Goal: Information Seeking & Learning: Learn about a topic

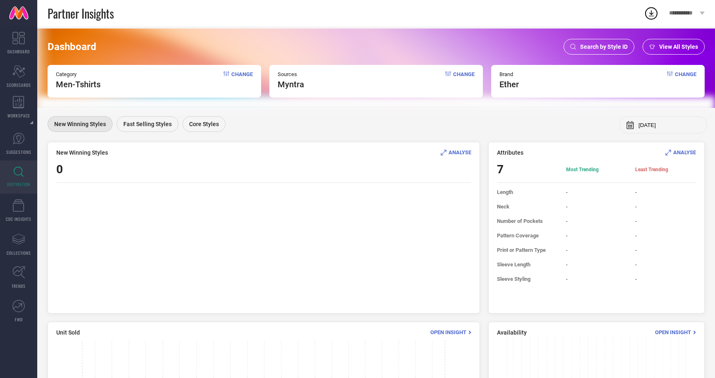
click at [89, 86] on span "Men-Tshirts" at bounding box center [78, 84] width 45 height 10
click at [237, 74] on span "Change" at bounding box center [242, 80] width 22 height 18
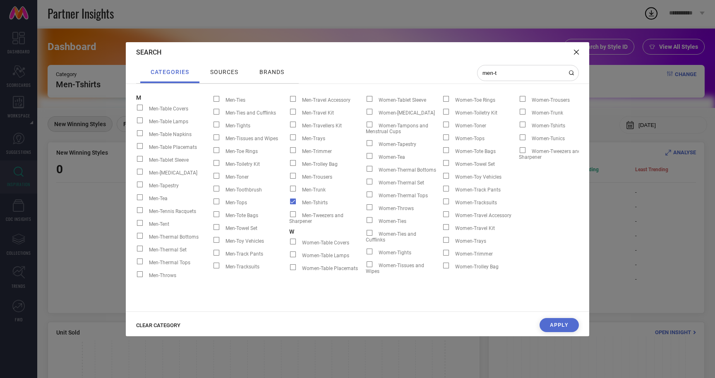
click at [294, 203] on span at bounding box center [293, 202] width 6 height 6
click at [289, 204] on input "Men-Tshirts" at bounding box center [289, 204] width 0 height 0
click at [517, 74] on input "men-t" at bounding box center [522, 72] width 83 height 7
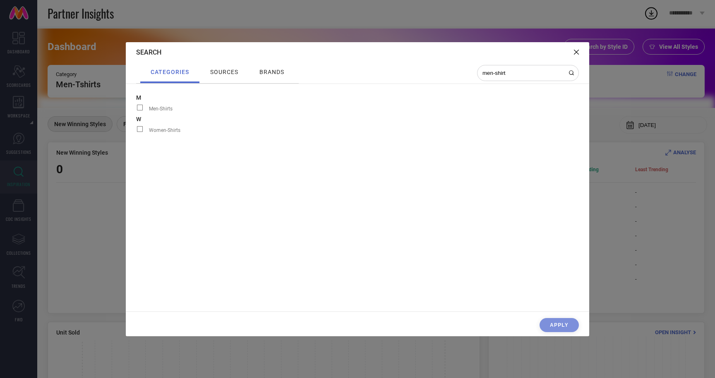
type input "men-shirt"
click at [161, 109] on span "Men-Shirts" at bounding box center [161, 109] width 24 height 6
click at [136, 110] on input "Men-Shirts" at bounding box center [136, 110] width 0 height 0
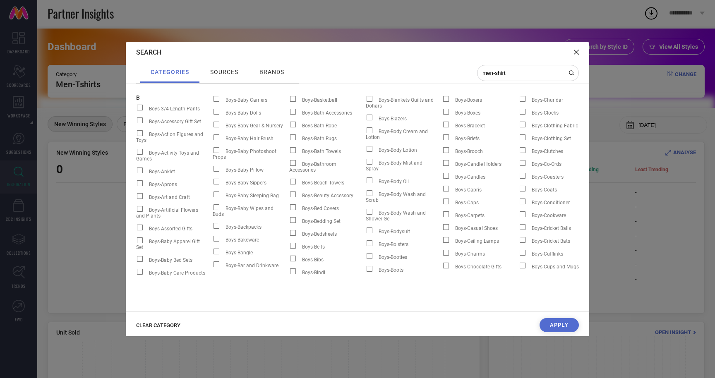
click at [553, 326] on button "Apply" at bounding box center [558, 325] width 39 height 14
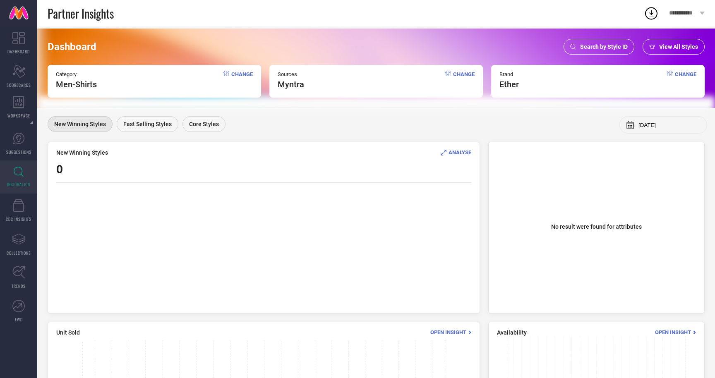
click at [532, 87] on div "Brand ether Change" at bounding box center [597, 81] width 213 height 33
click at [682, 74] on span "Change" at bounding box center [686, 80] width 22 height 18
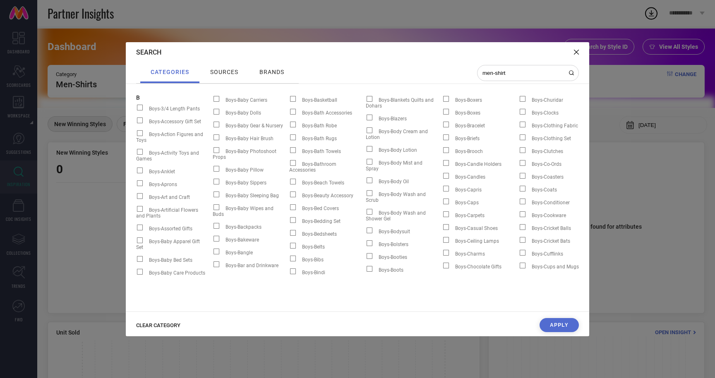
click at [576, 52] on icon at bounding box center [576, 52] width 5 height 5
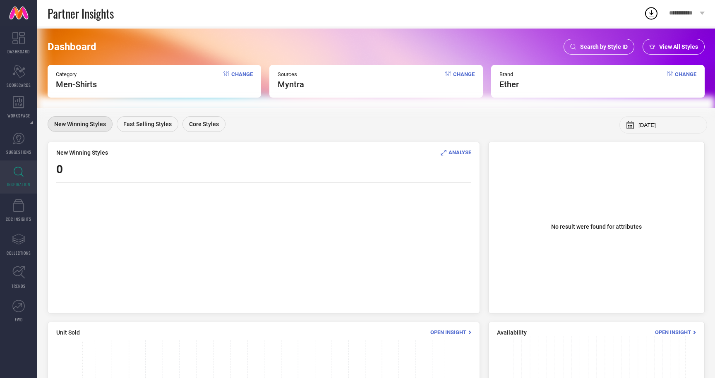
click at [507, 84] on span "ether" at bounding box center [508, 84] width 19 height 10
click at [669, 73] on icon at bounding box center [670, 73] width 6 height 5
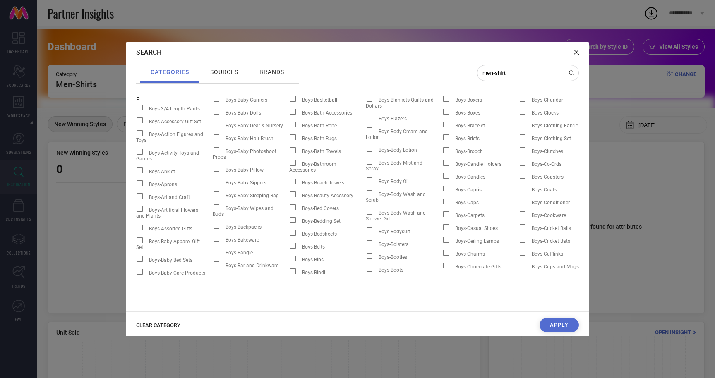
click at [275, 72] on span "brands" at bounding box center [271, 72] width 25 height 7
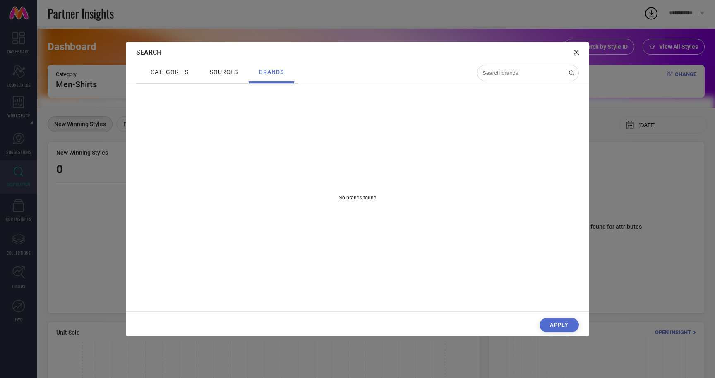
click at [539, 73] on input at bounding box center [522, 72] width 83 height 7
type input "e"
click at [229, 72] on span "sources" at bounding box center [224, 72] width 28 height 7
click at [173, 71] on span "categories" at bounding box center [170, 72] width 38 height 7
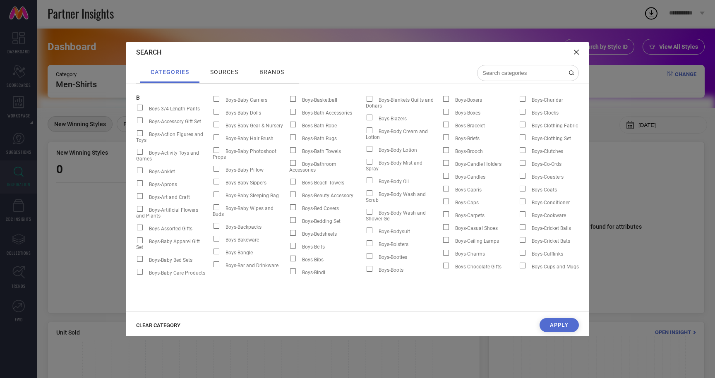
click at [577, 52] on icon at bounding box center [576, 52] width 5 height 5
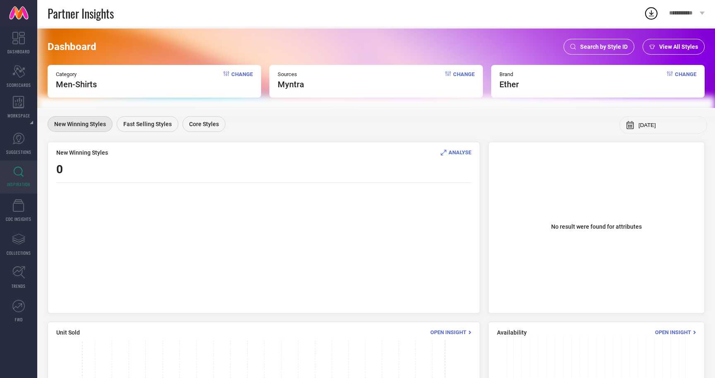
click at [684, 78] on span "Change" at bounding box center [686, 80] width 22 height 18
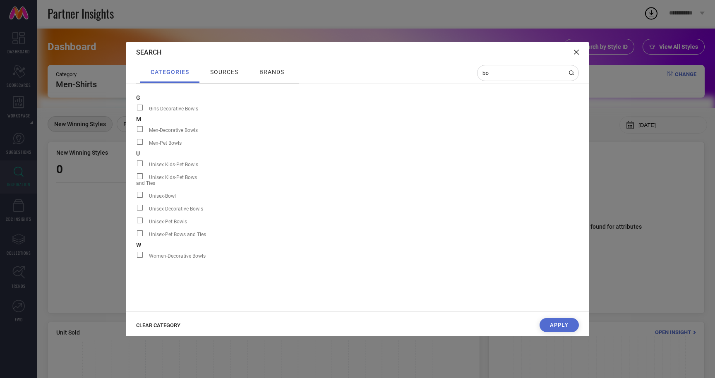
type input "b"
type input "e"
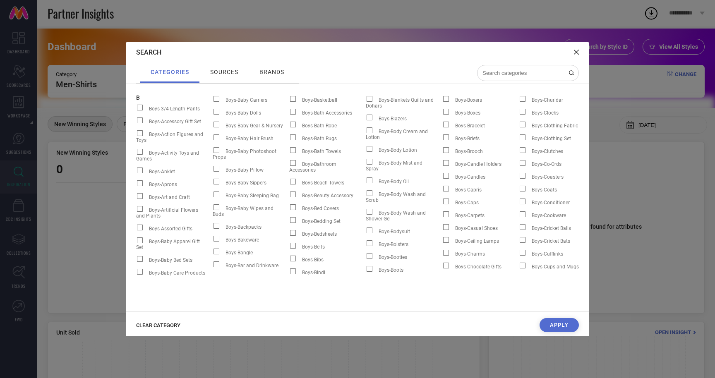
click at [224, 70] on span "sources" at bounding box center [224, 72] width 28 height 7
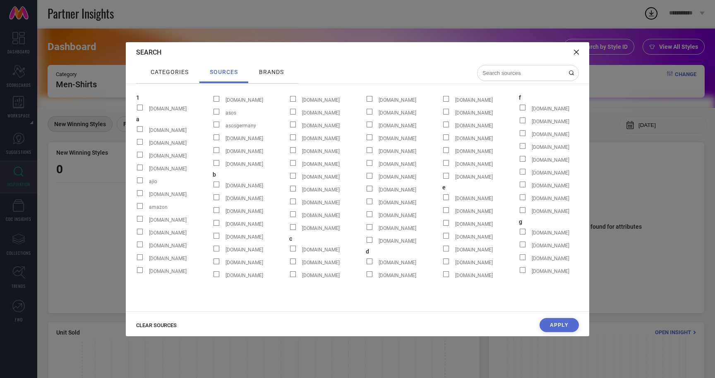
click at [275, 70] on span "brands" at bounding box center [271, 72] width 25 height 7
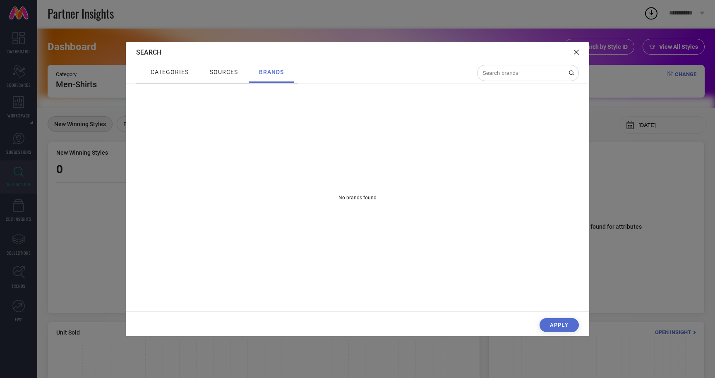
click at [234, 71] on span "sources" at bounding box center [224, 72] width 28 height 7
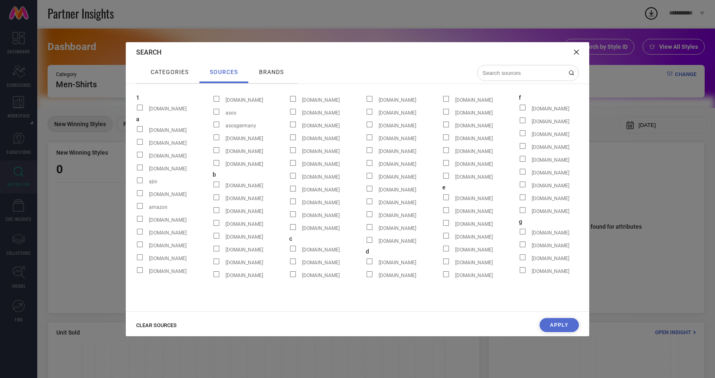
click at [575, 52] on icon at bounding box center [576, 52] width 5 height 5
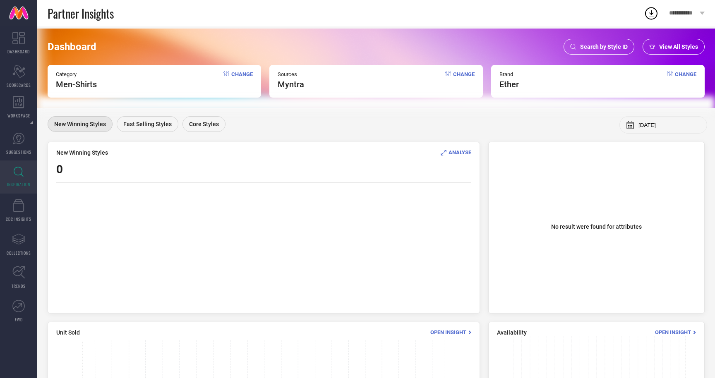
click at [452, 78] on div "Change" at bounding box center [459, 80] width 29 height 18
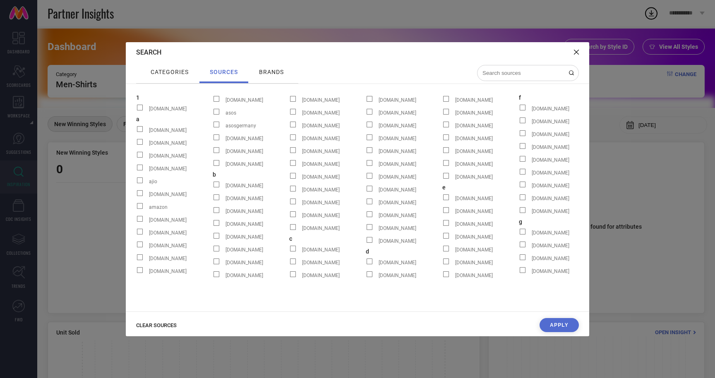
click at [514, 70] on input at bounding box center [522, 72] width 83 height 7
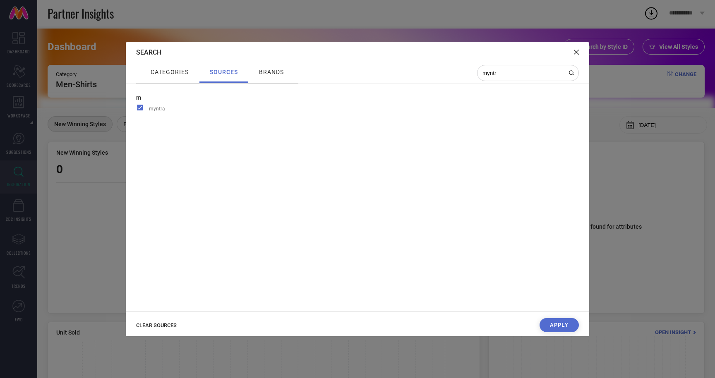
click at [157, 108] on span "myntra" at bounding box center [157, 109] width 16 height 6
click at [136, 110] on input "myntra" at bounding box center [136, 110] width 0 height 0
click at [157, 108] on span "myntra" at bounding box center [157, 109] width 16 height 6
click at [136, 110] on input "myntra" at bounding box center [136, 110] width 0 height 0
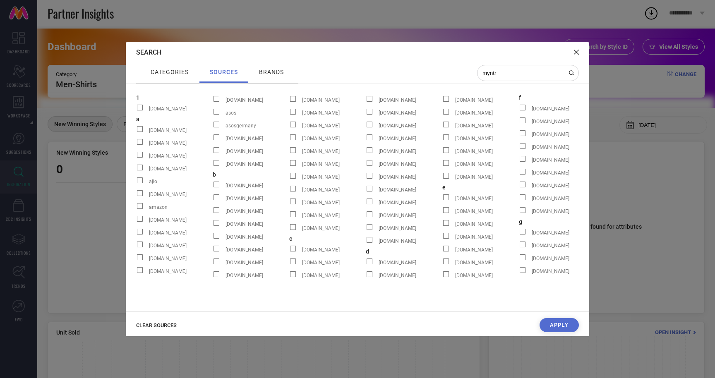
click at [508, 72] on input "myntr" at bounding box center [522, 72] width 83 height 7
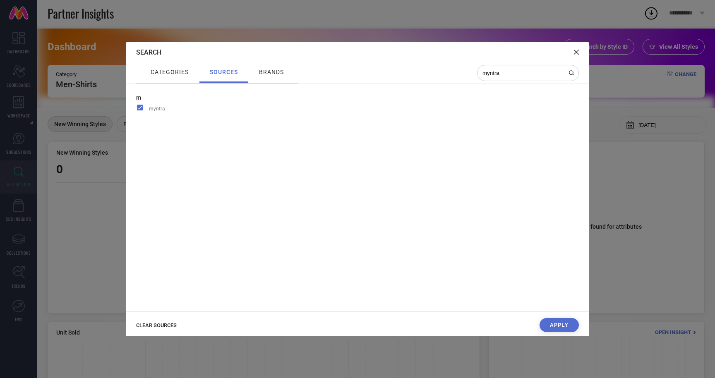
type input "myntra"
click at [265, 74] on span "brands" at bounding box center [271, 72] width 25 height 7
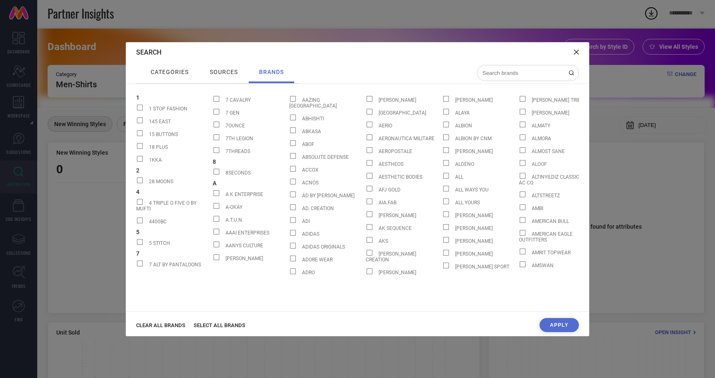
click at [510, 75] on input at bounding box center [522, 72] width 83 height 7
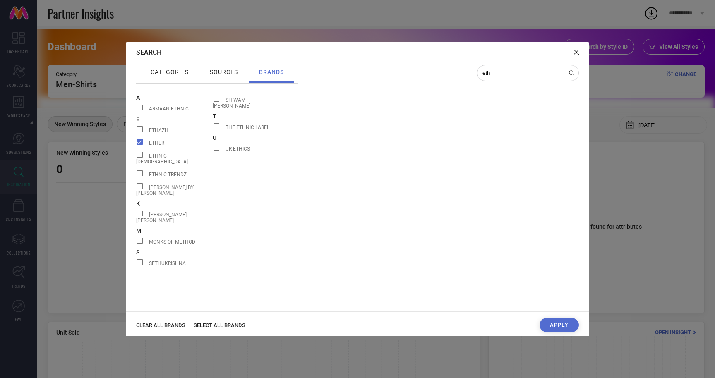
click at [140, 144] on span at bounding box center [140, 142] width 6 height 6
click at [136, 145] on input "ETHER" at bounding box center [136, 145] width 0 height 0
click at [511, 70] on input "eth" at bounding box center [522, 72] width 83 height 7
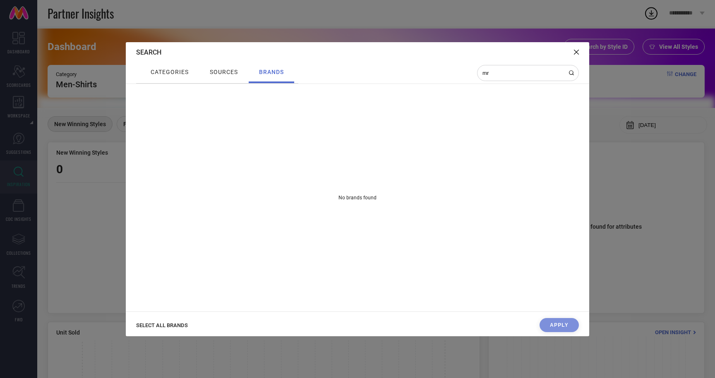
type input "m"
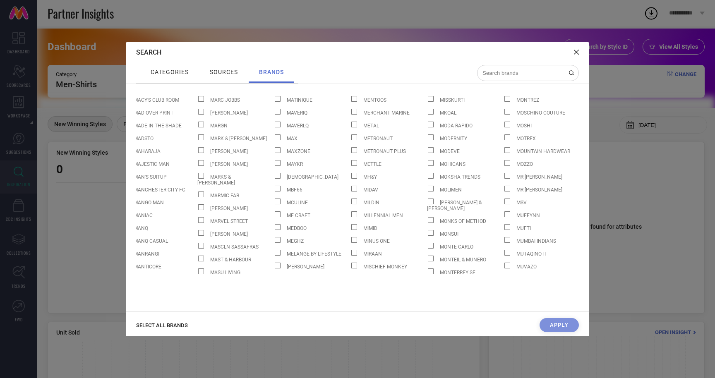
scroll to position [0, 4531]
click at [503, 174] on span at bounding box center [506, 176] width 6 height 6
click at [502, 179] on input "MR [PERSON_NAME]" at bounding box center [502, 179] width 0 height 0
click at [555, 321] on button "Apply" at bounding box center [558, 325] width 39 height 14
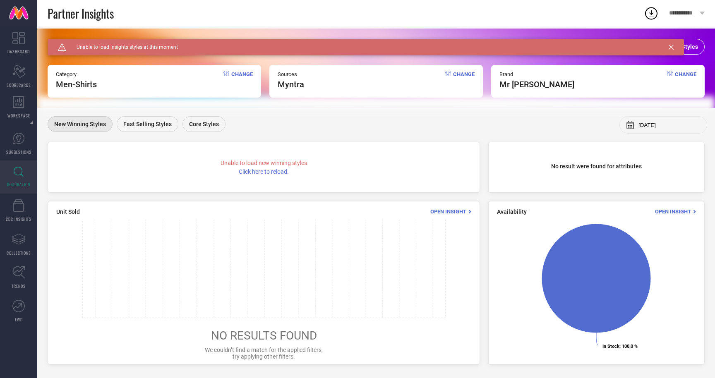
click at [273, 171] on span "Click here to reload." at bounding box center [264, 171] width 50 height 7
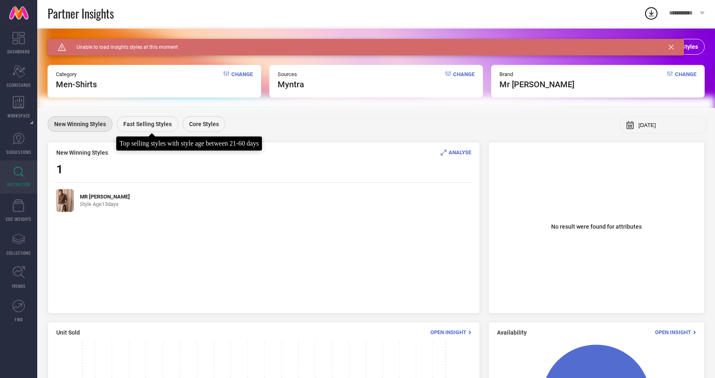
click at [153, 125] on span "Fast Selling Styles" at bounding box center [147, 124] width 48 height 7
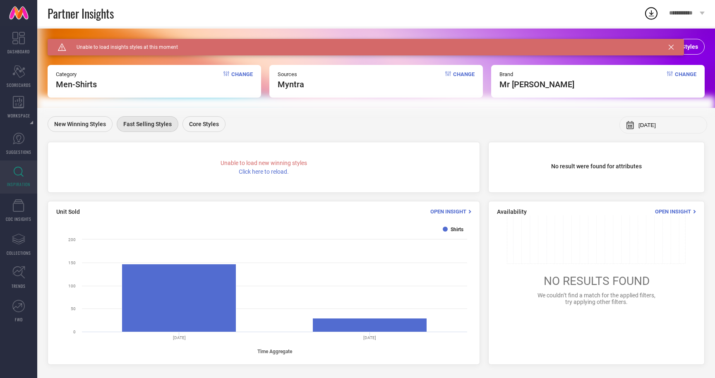
click at [257, 173] on span "Click here to reload." at bounding box center [264, 171] width 50 height 7
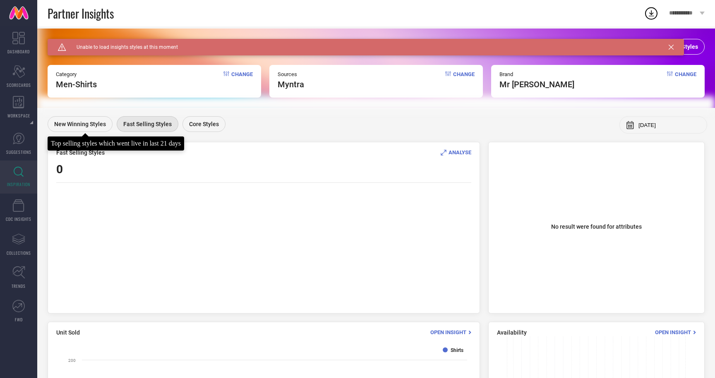
click at [74, 122] on span "New Winning Styles" at bounding box center [80, 124] width 52 height 7
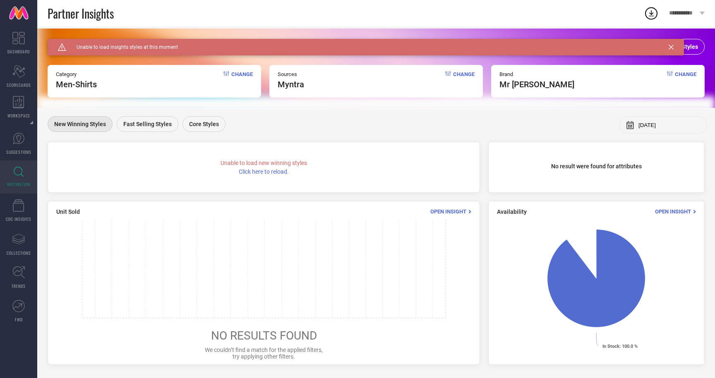
click at [256, 174] on span "Click here to reload." at bounding box center [264, 171] width 50 height 7
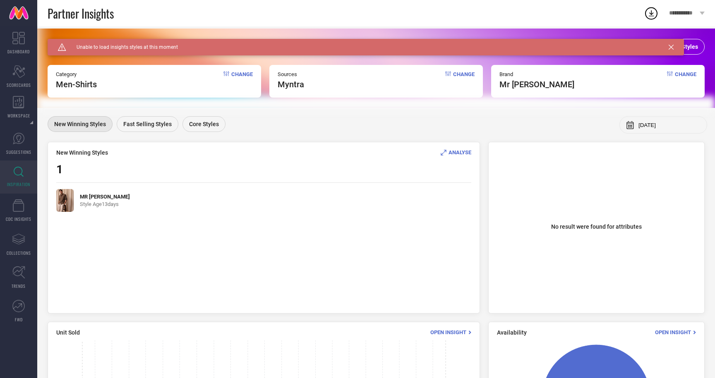
click at [640, 123] on input "[DATE]" at bounding box center [669, 125] width 62 height 6
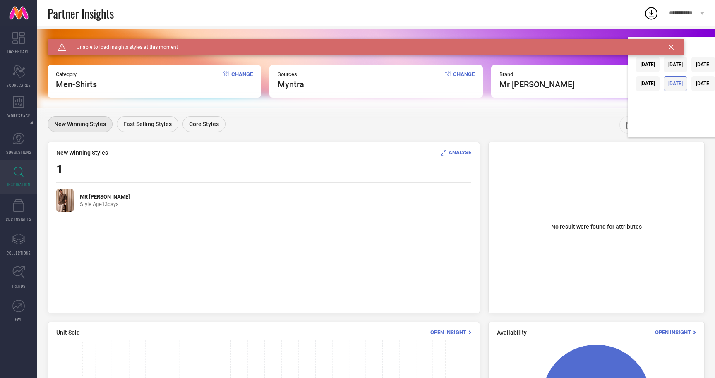
click at [673, 84] on div "[DATE]" at bounding box center [675, 84] width 14 height 6
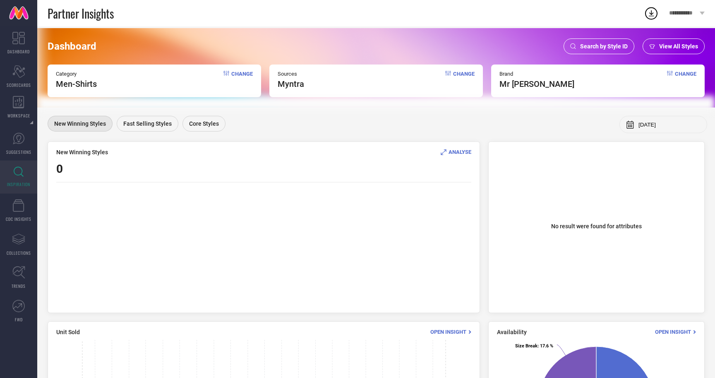
scroll to position [0, 0]
click at [446, 151] on icon at bounding box center [443, 152] width 5 height 5
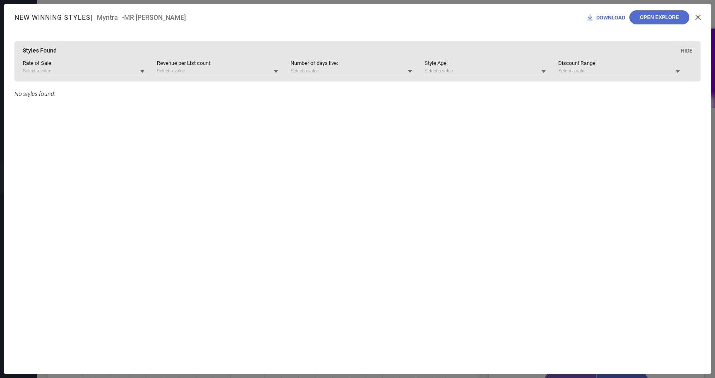
click at [699, 17] on icon at bounding box center [697, 17] width 5 height 5
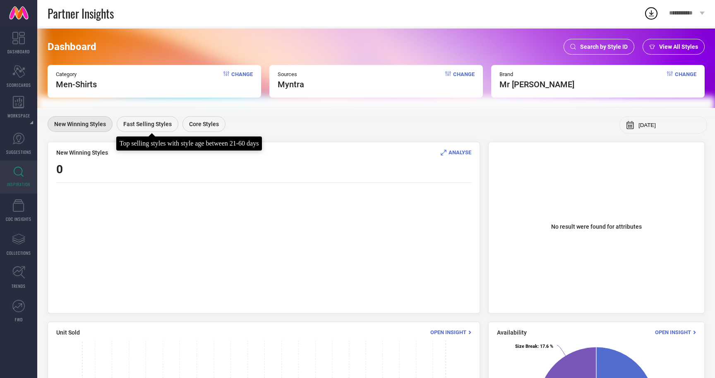
click at [160, 120] on div "Fast Selling Styles" at bounding box center [148, 124] width 62 height 16
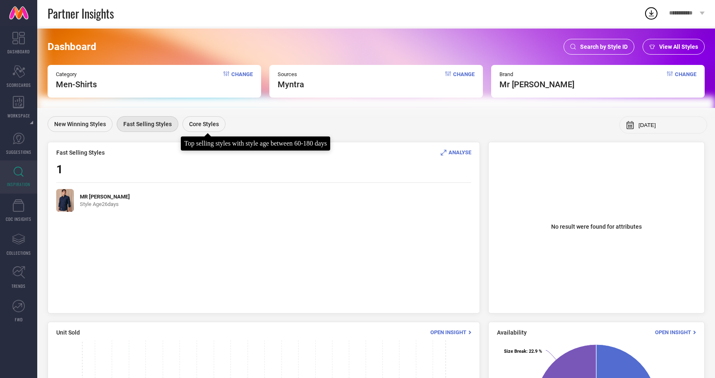
click at [199, 124] on span "Core Styles" at bounding box center [204, 124] width 30 height 7
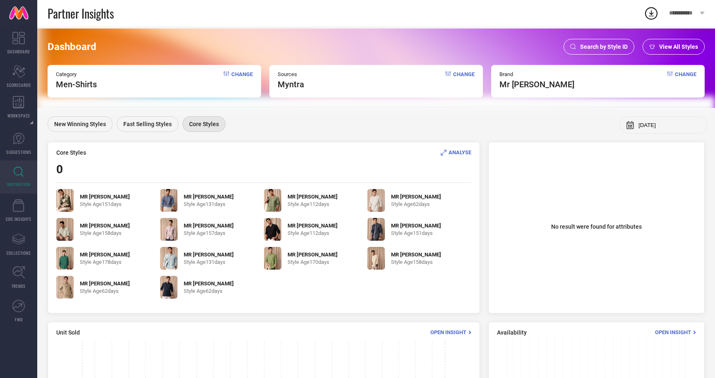
click at [468, 152] on span "ANALYSE" at bounding box center [459, 152] width 23 height 6
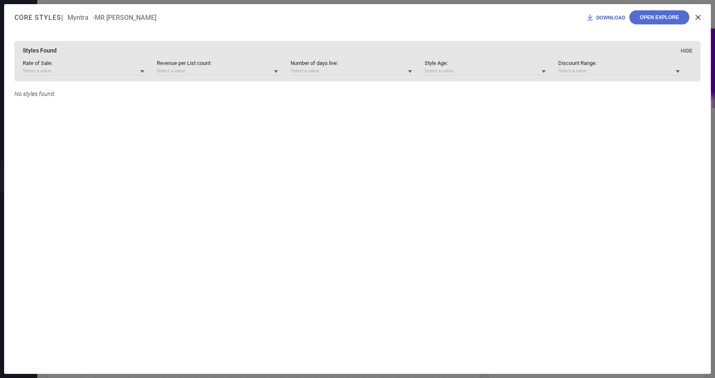
click at [695, 19] on div "DOWNLOAD Open Explore" at bounding box center [643, 17] width 115 height 14
click at [697, 17] on icon at bounding box center [697, 17] width 5 height 5
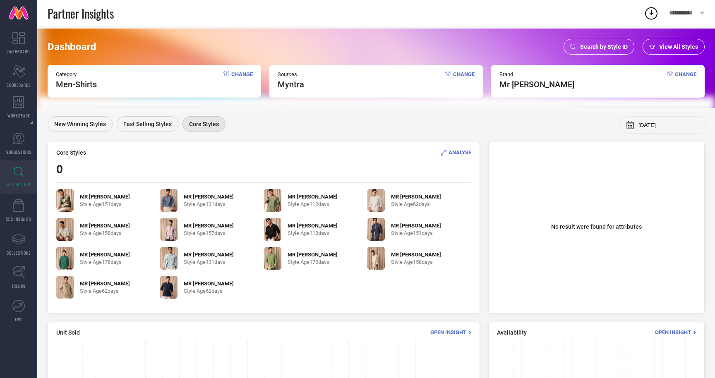
click at [456, 151] on span "ANALYSE" at bounding box center [459, 152] width 23 height 6
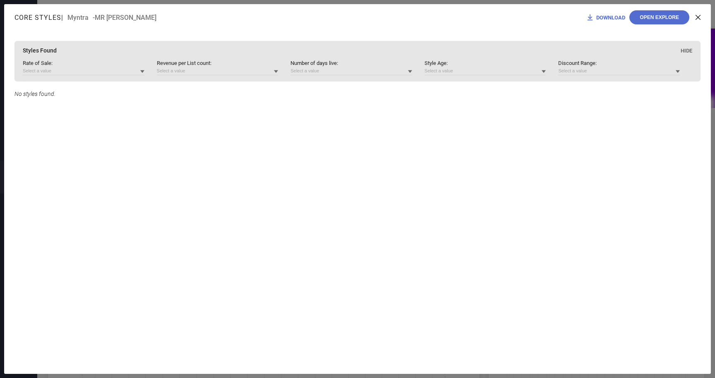
click at [699, 17] on icon at bounding box center [697, 17] width 5 height 5
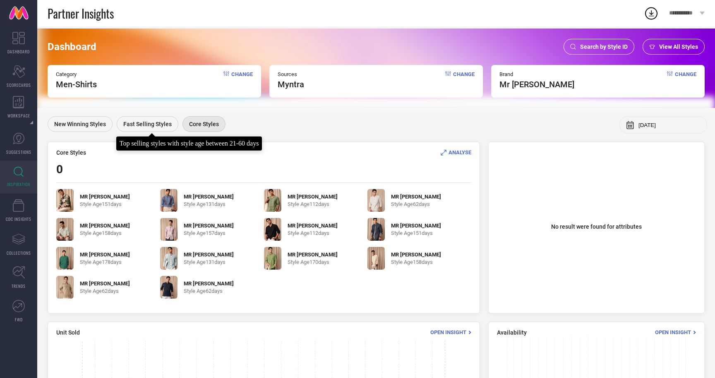
click at [145, 124] on span "Fast Selling Styles" at bounding box center [147, 124] width 48 height 7
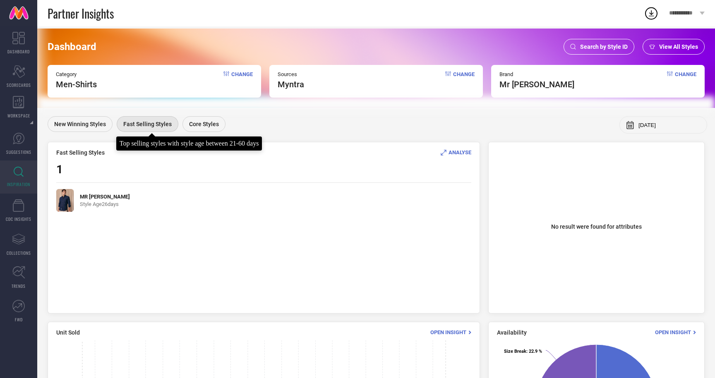
click at [145, 124] on span "Fast Selling Styles" at bounding box center [147, 124] width 48 height 7
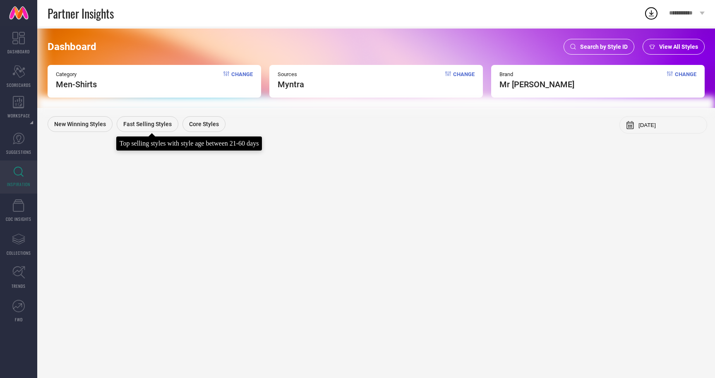
click at [145, 124] on span "Fast Selling Styles" at bounding box center [147, 124] width 48 height 7
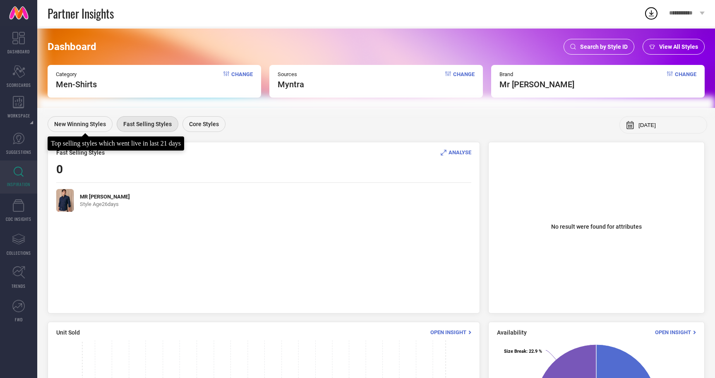
click at [79, 124] on span "New Winning Styles" at bounding box center [80, 124] width 52 height 7
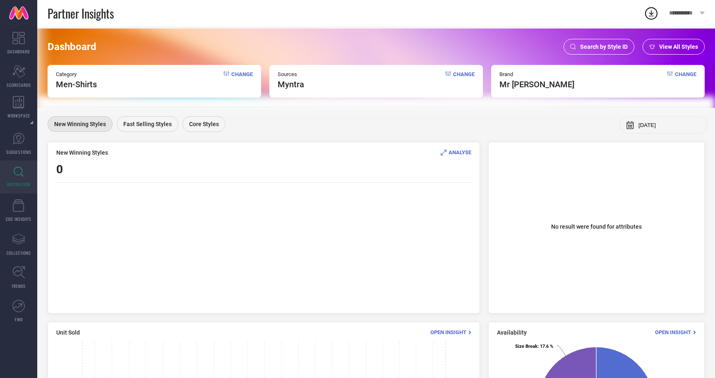
click at [640, 121] on div "[DATE]" at bounding box center [663, 124] width 88 height 17
click at [626, 124] on icon at bounding box center [629, 125] width 7 height 8
click at [689, 126] on input "[DATE]" at bounding box center [669, 125] width 62 height 6
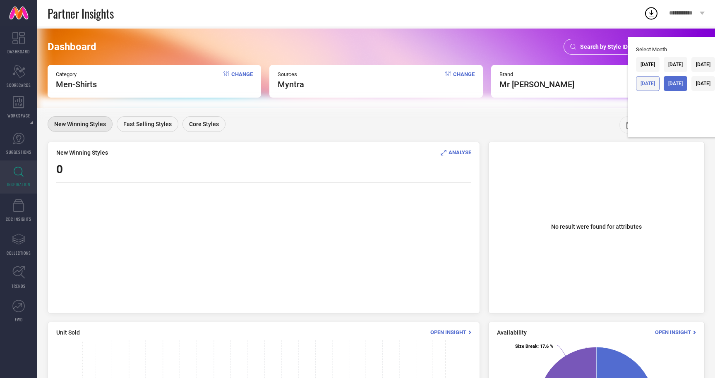
click at [640, 85] on div "[DATE]" at bounding box center [647, 84] width 14 height 6
type input "[DATE]"
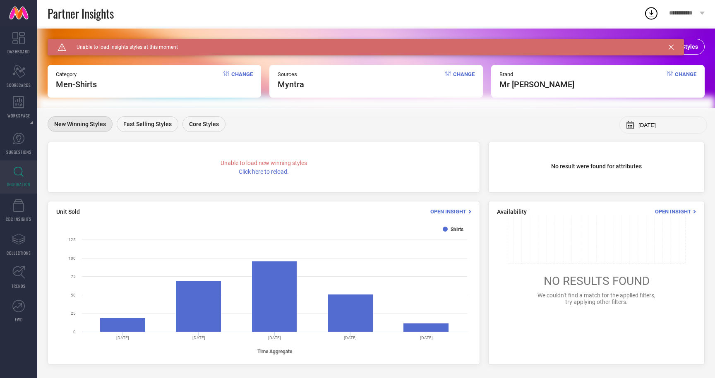
click at [630, 123] on icon at bounding box center [629, 125] width 7 height 8
click at [655, 123] on input "[DATE]" at bounding box center [669, 125] width 62 height 6
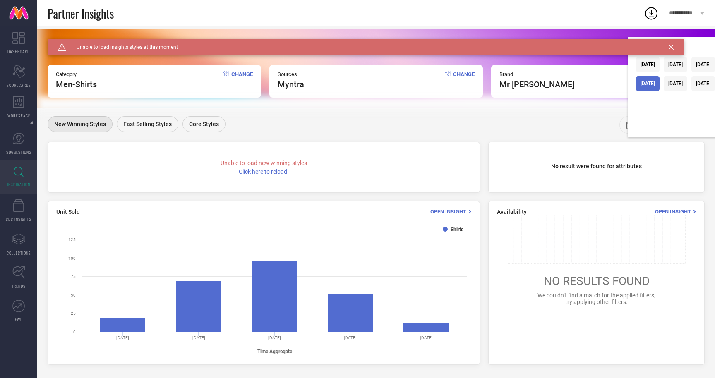
scroll to position [0, 0]
click at [447, 127] on div "New Winning Styles Fast Selling Styles Core Styles [DATE] Select Month [DATE] […" at bounding box center [375, 124] width 657 height 17
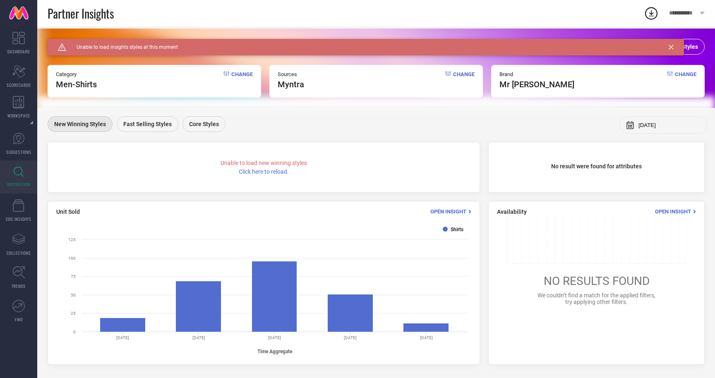
click at [266, 172] on span "Click here to reload." at bounding box center [264, 171] width 50 height 7
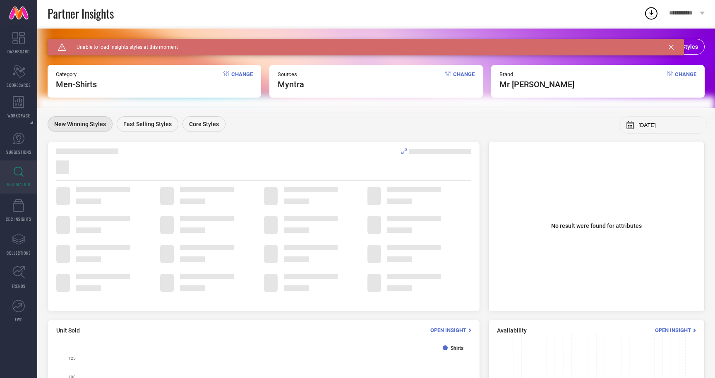
click at [266, 172] on div at bounding box center [263, 167] width 415 height 14
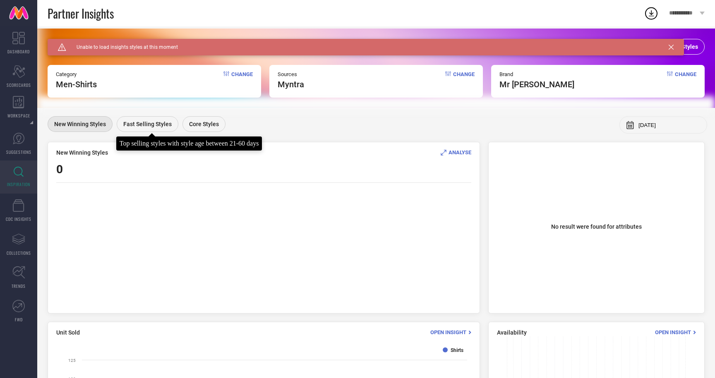
click at [157, 124] on span "Fast Selling Styles" at bounding box center [147, 124] width 48 height 7
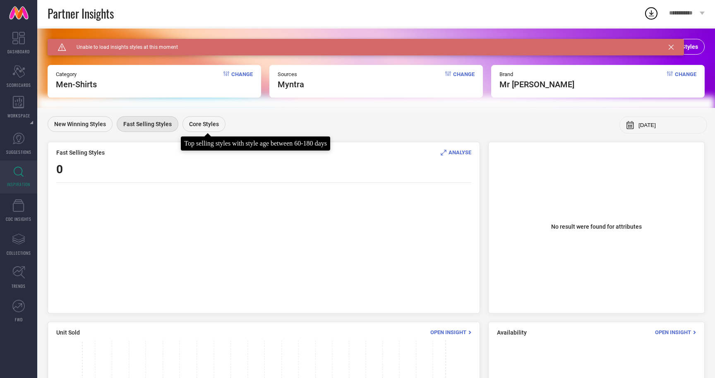
click at [219, 127] on div "Core Styles" at bounding box center [203, 124] width 43 height 16
